Goal: Navigation & Orientation: Find specific page/section

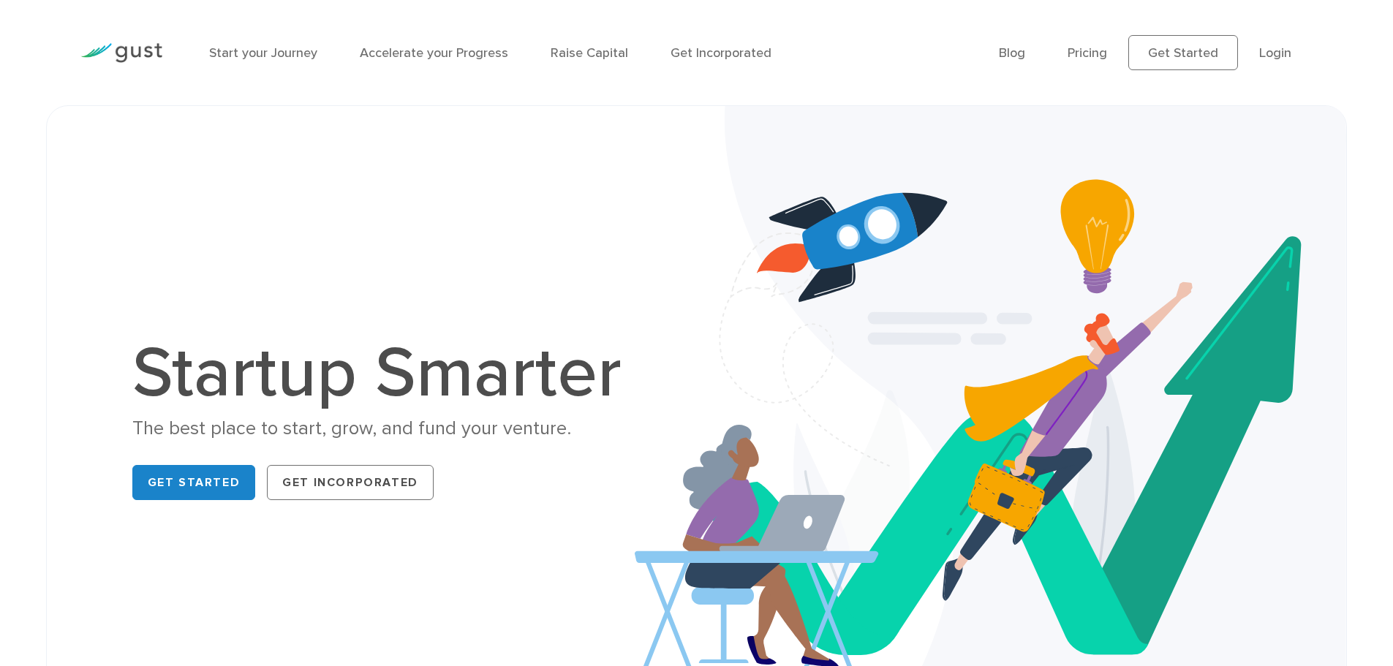
click at [1026, 190] on img at bounding box center [991, 422] width 712 height 633
click at [560, 50] on link "Raise Capital" at bounding box center [590, 52] width 78 height 15
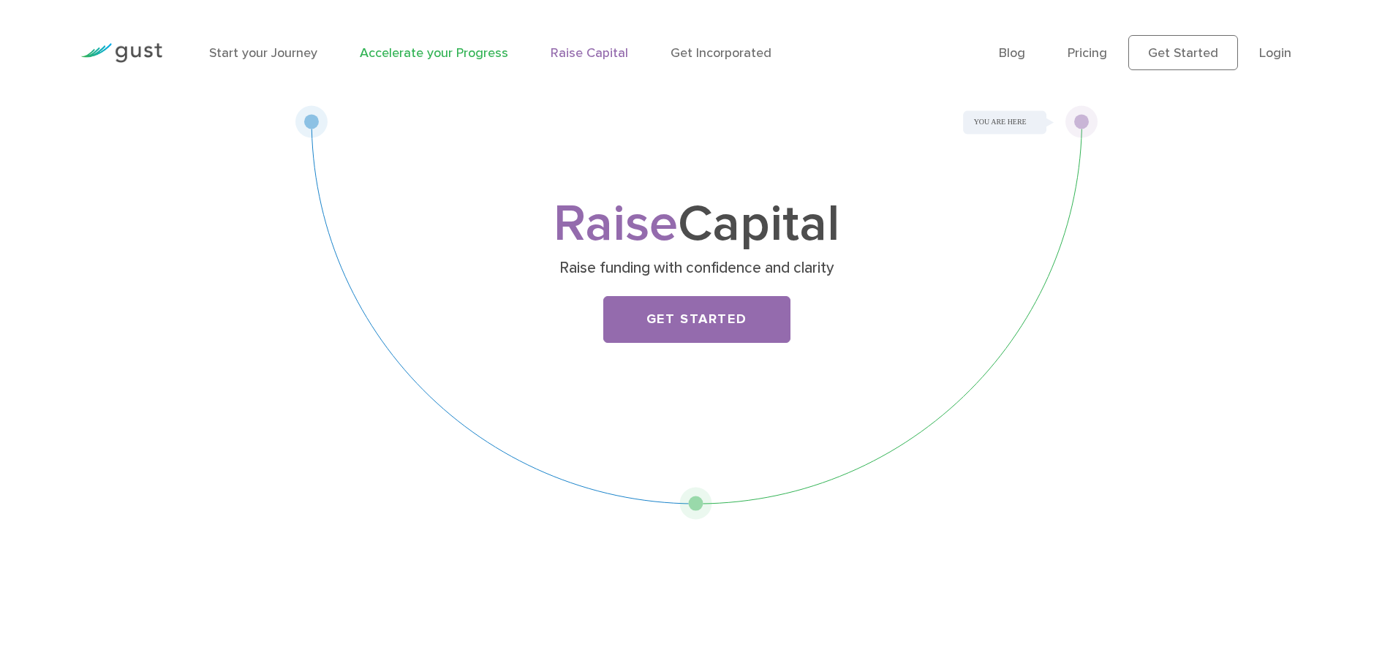
click at [385, 56] on link "Accelerate your Progress" at bounding box center [434, 52] width 148 height 15
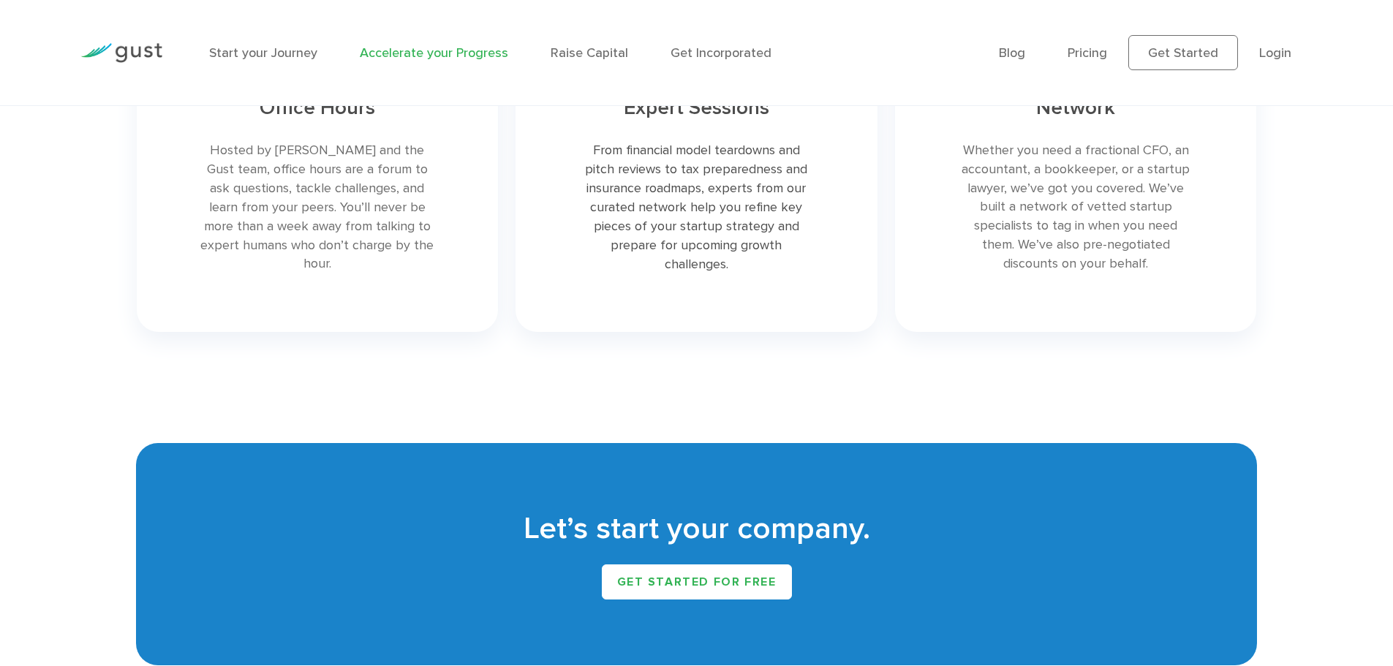
scroll to position [2719, 0]
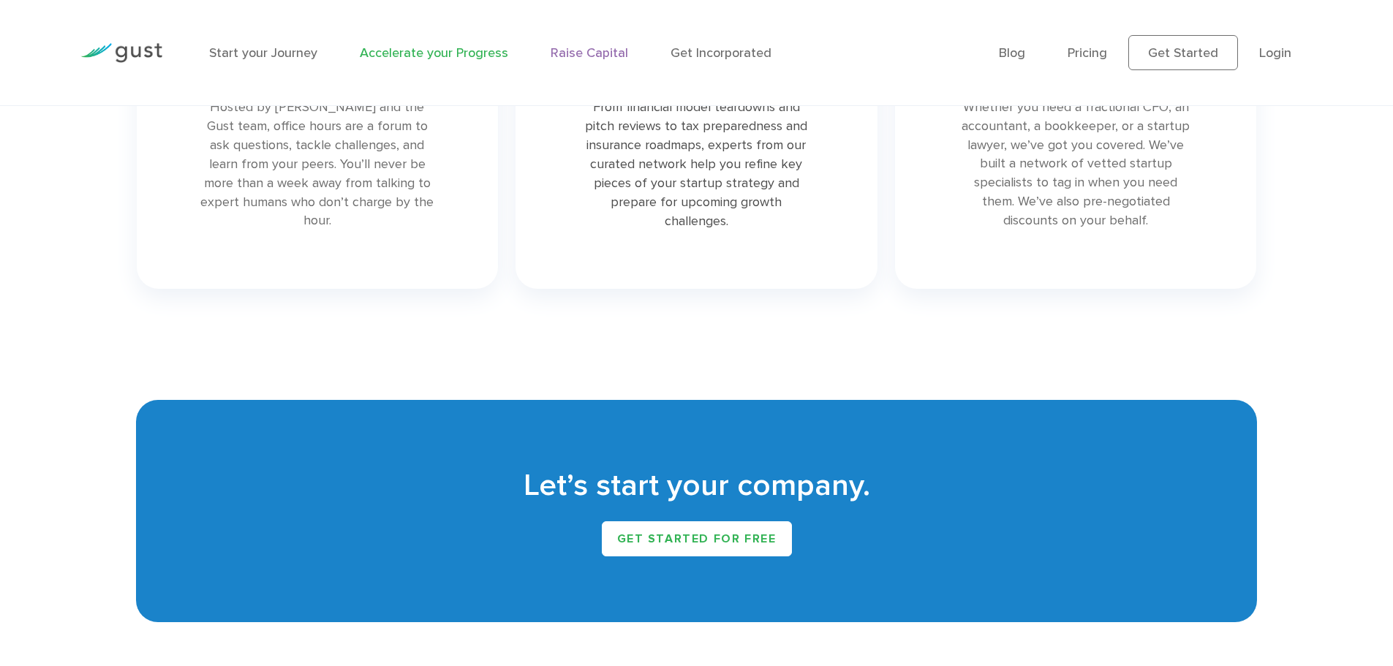
click at [571, 48] on link "Raise Capital" at bounding box center [590, 52] width 78 height 15
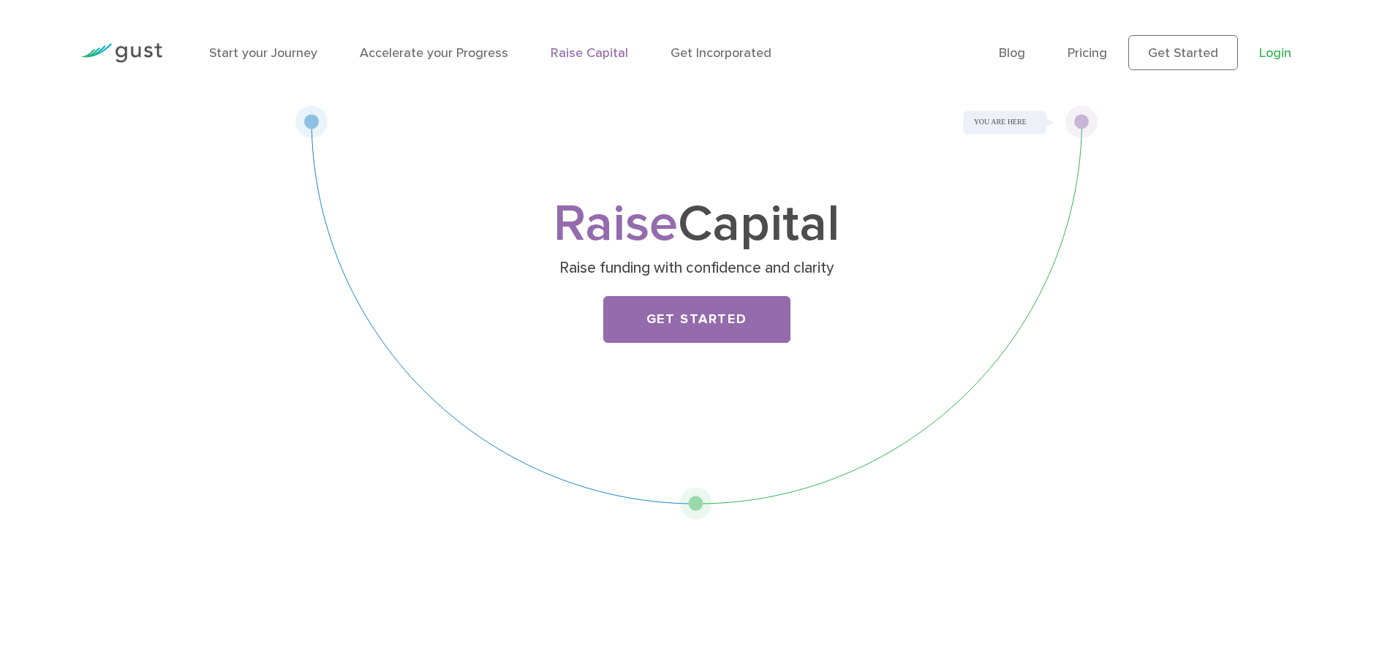
click at [1287, 50] on link "Login" at bounding box center [1276, 52] width 32 height 15
